Goal: Task Accomplishment & Management: Use online tool/utility

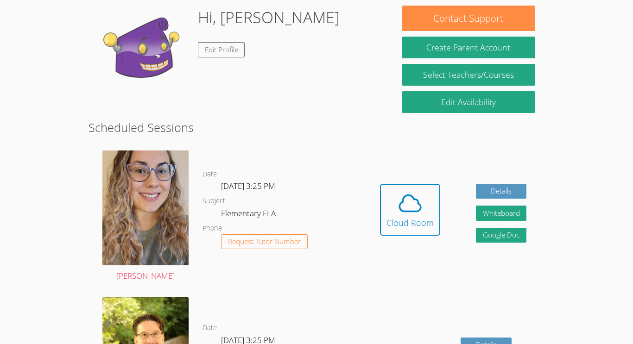
scroll to position [143, 0]
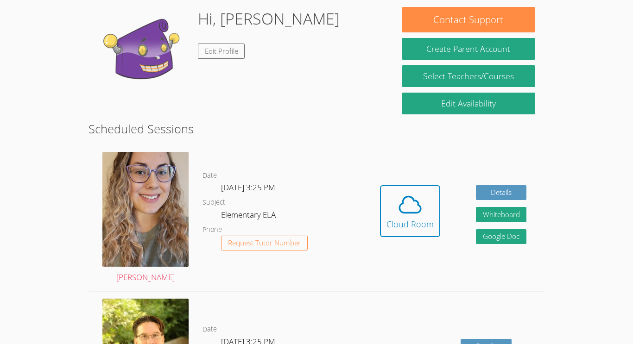
click at [136, 121] on h2 "Scheduled Sessions" at bounding box center [317, 129] width 456 height 18
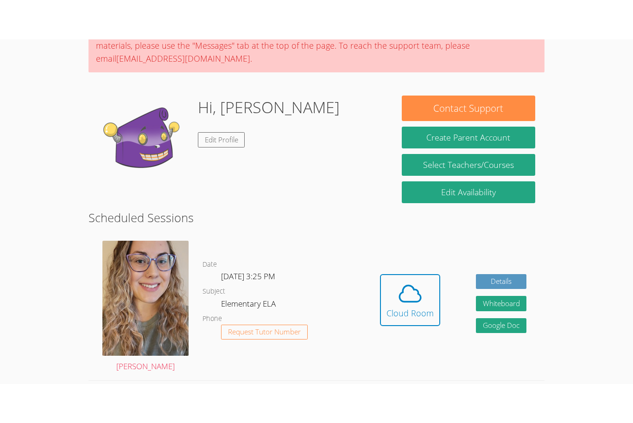
scroll to position [94, 0]
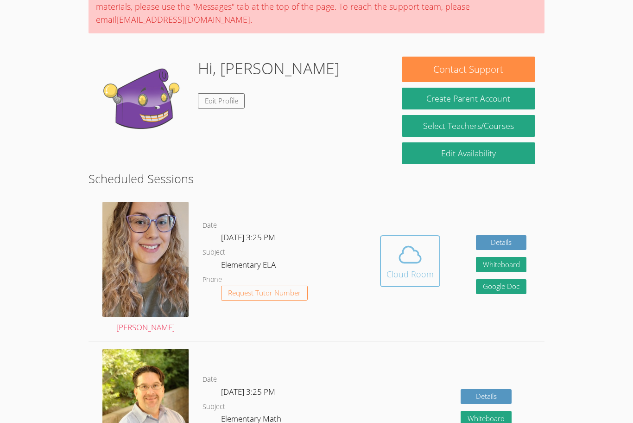
click at [406, 265] on icon at bounding box center [410, 254] width 26 height 26
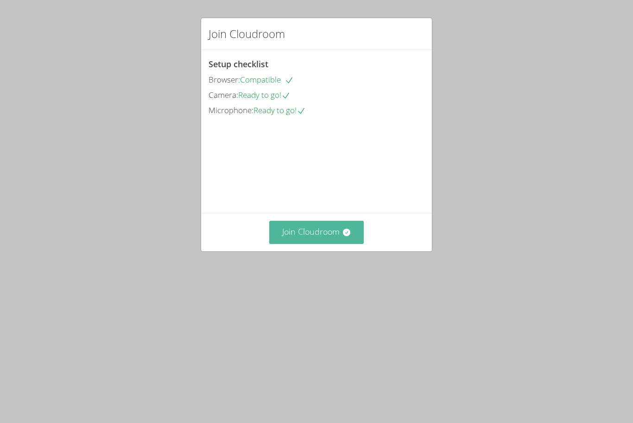
click at [323, 243] on button "Join Cloudroom" at bounding box center [316, 232] width 95 height 23
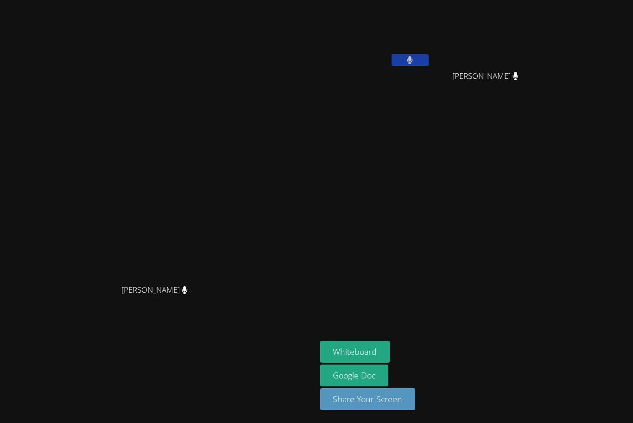
click at [429, 61] on button at bounding box center [410, 60] width 37 height 12
click at [429, 55] on button at bounding box center [410, 60] width 37 height 12
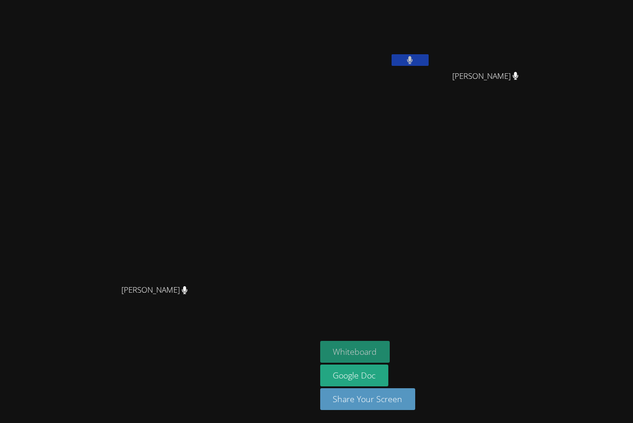
click at [390, 348] on button "Whiteboard" at bounding box center [355, 352] width 70 height 22
click at [390, 344] on button "Whiteboard" at bounding box center [355, 352] width 70 height 22
click at [390, 351] on button "Whiteboard" at bounding box center [355, 352] width 70 height 22
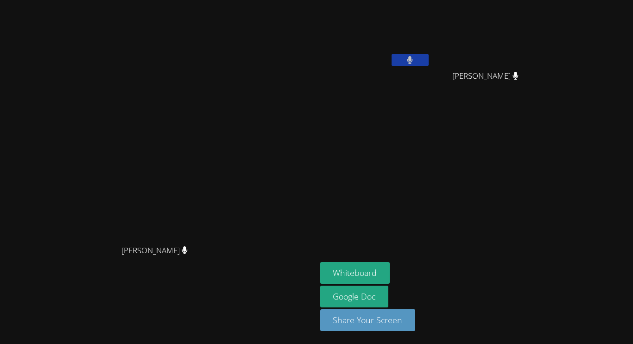
click at [413, 57] on icon at bounding box center [410, 60] width 6 height 8
click at [429, 62] on button at bounding box center [410, 60] width 37 height 12
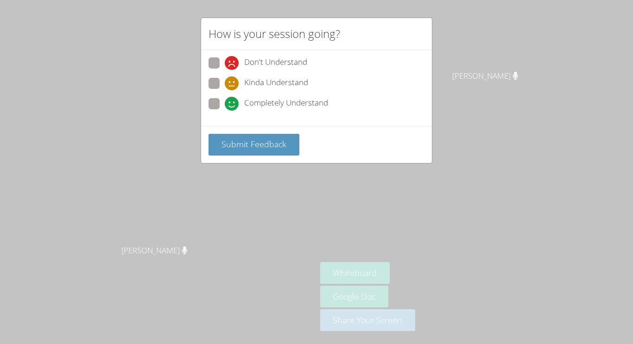
click at [225, 111] on span at bounding box center [225, 111] width 0 height 0
click at [225, 102] on input "Completely Understand" at bounding box center [229, 102] width 8 height 8
radio input "true"
click at [244, 146] on span "Submit Feedback" at bounding box center [254, 144] width 65 height 11
